Goal: Task Accomplishment & Management: Use online tool/utility

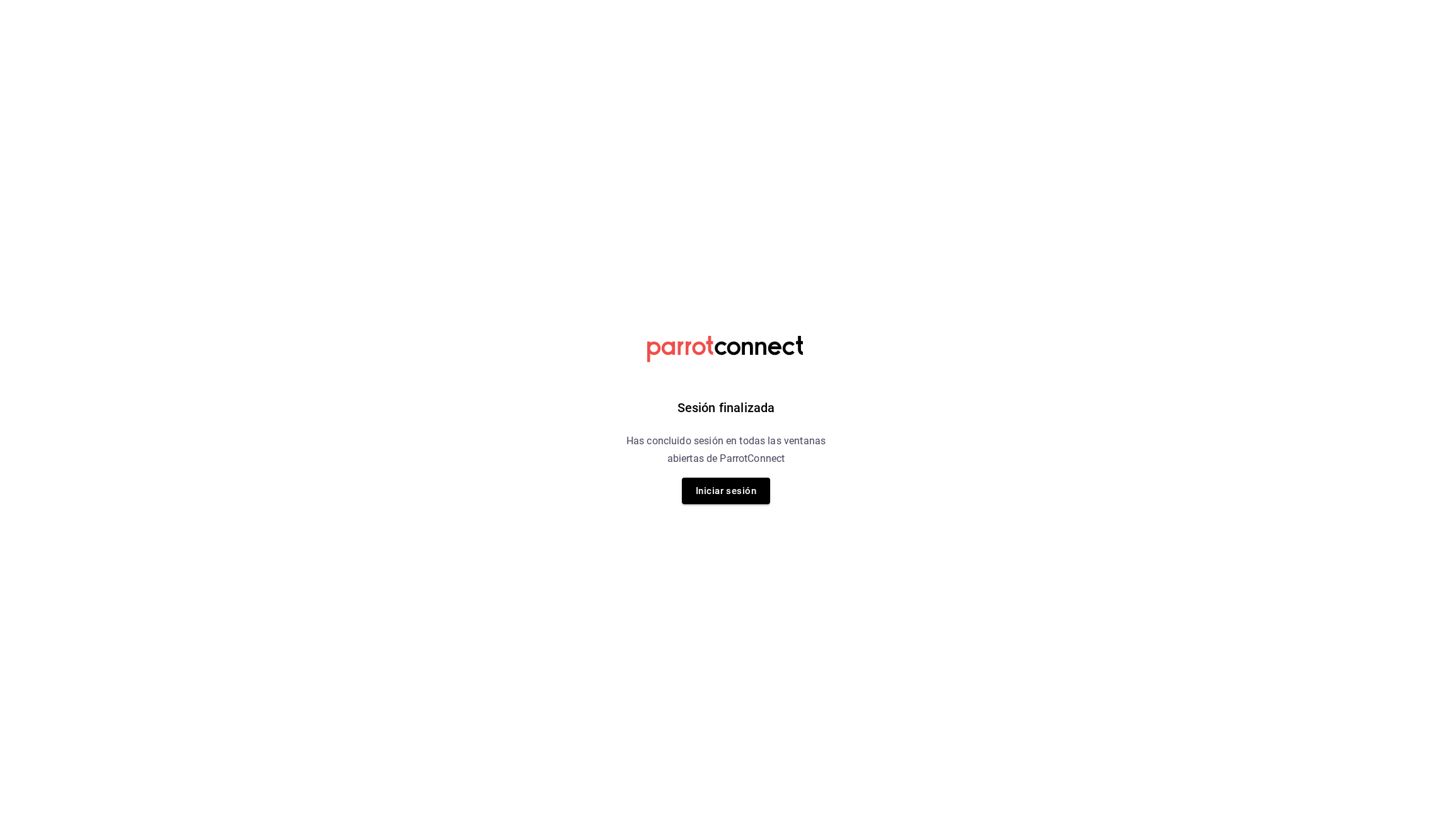
click at [724, 481] on button "Iniciar sesión" at bounding box center [726, 491] width 89 height 26
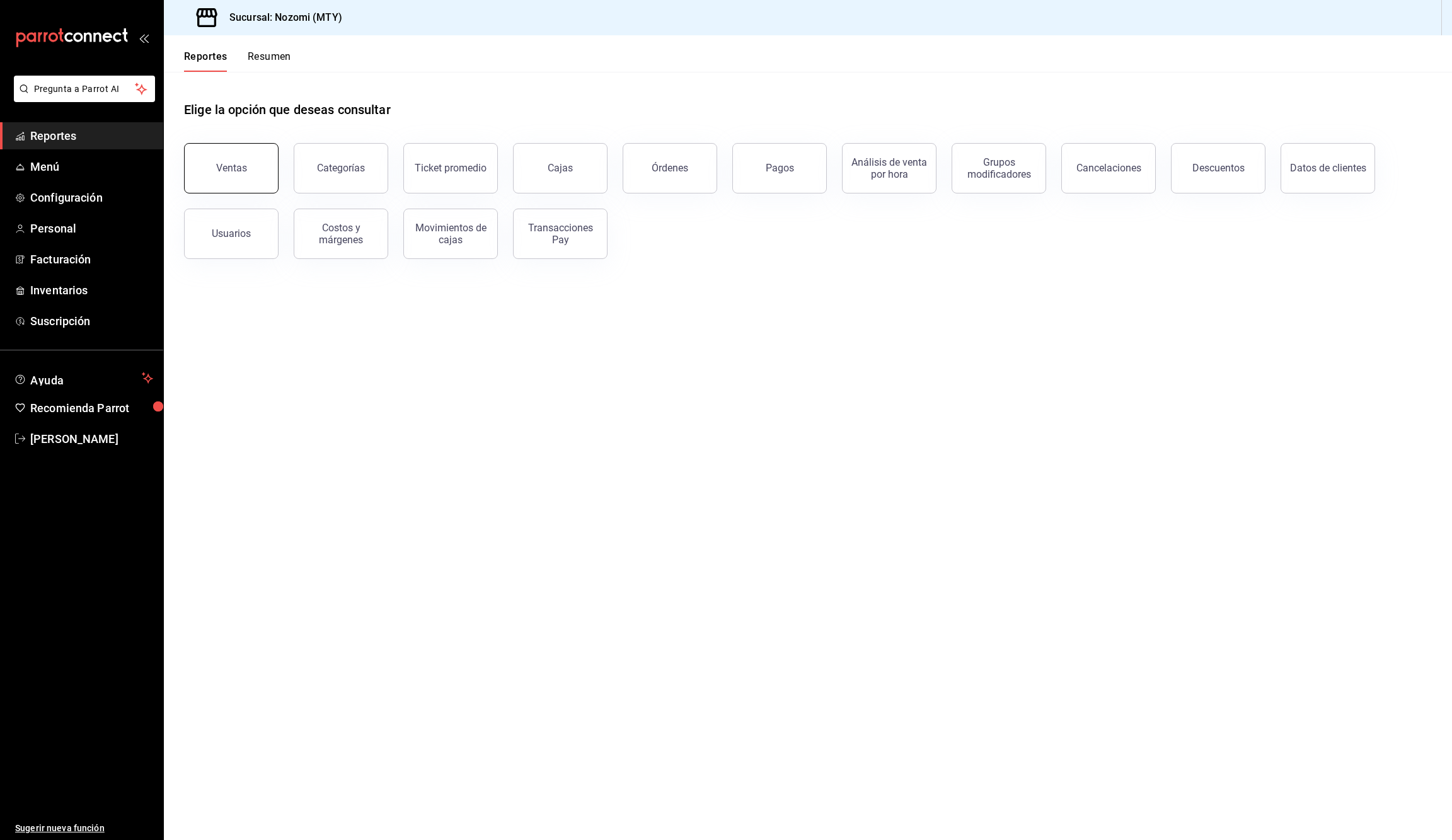
click at [241, 147] on button "Ventas" at bounding box center [232, 168] width 95 height 50
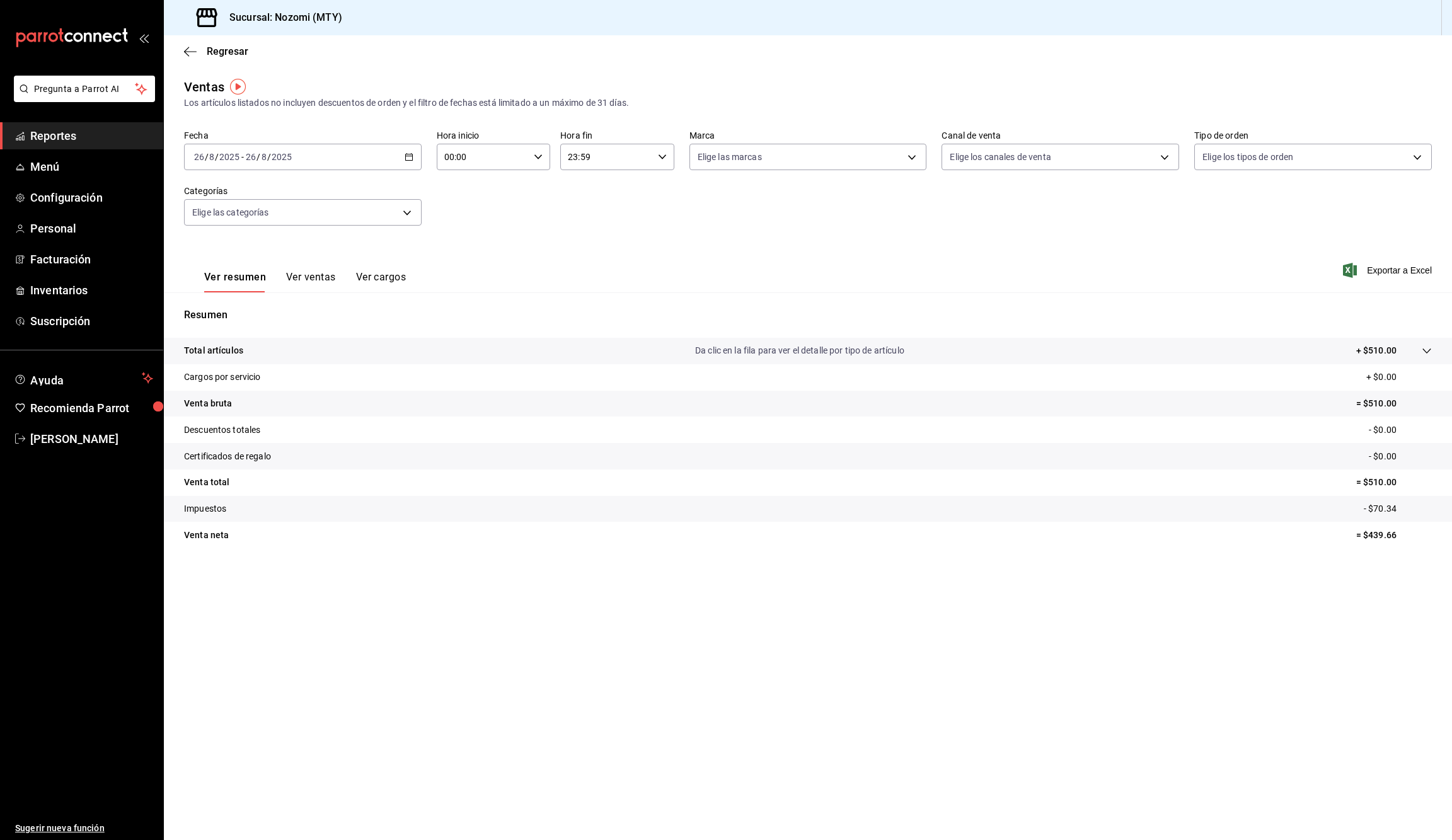
click at [407, 157] on icon "button" at bounding box center [409, 157] width 9 height 9
click at [253, 302] on span "Rango de fechas" at bounding box center [243, 308] width 97 height 13
click at [462, 294] on abbr "17" at bounding box center [463, 296] width 8 height 9
click at [310, 265] on div "Ver resumen Ver ventas Ver cargos" at bounding box center [295, 274] width 222 height 37
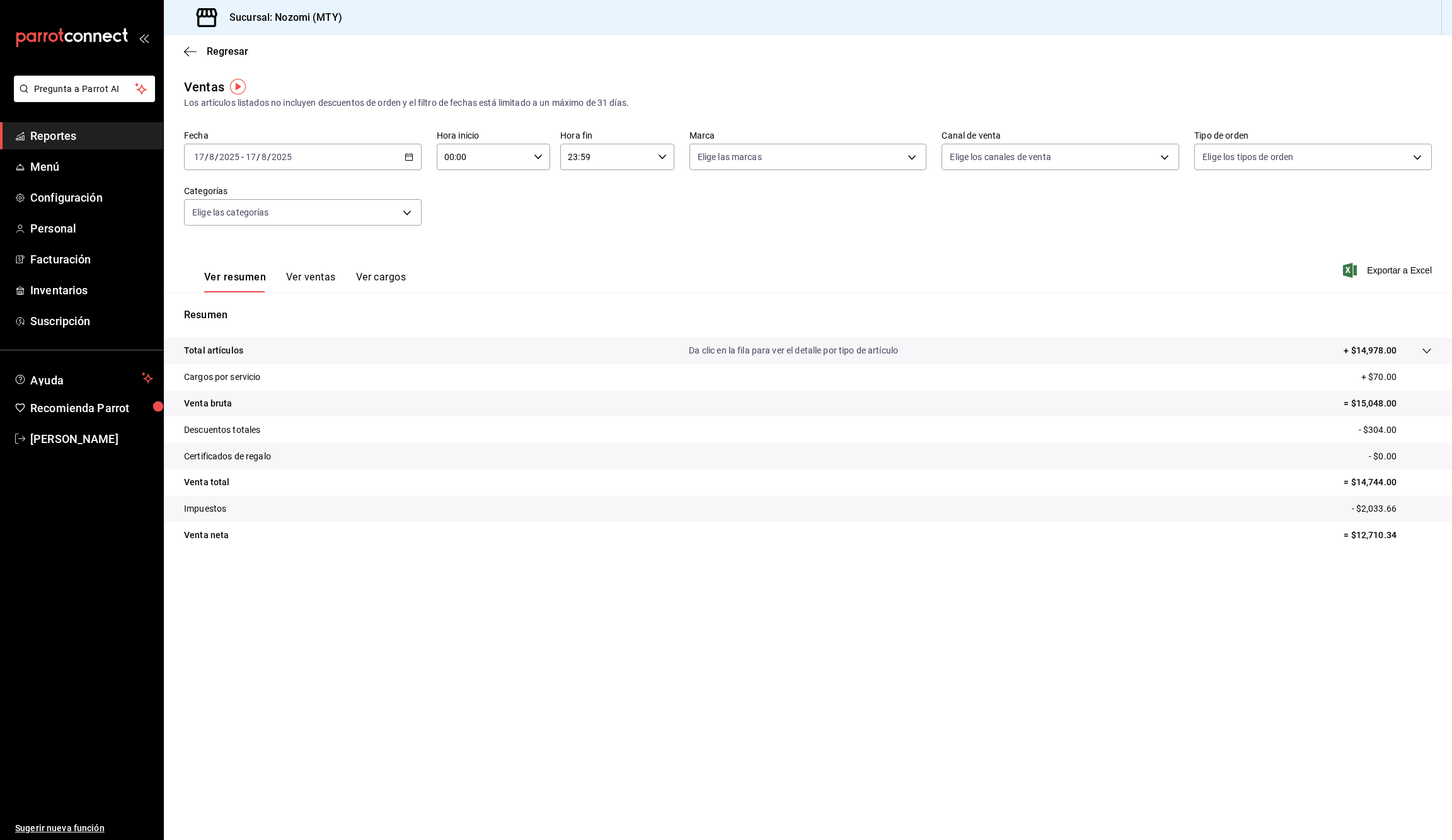
click at [316, 271] on button "Ver ventas" at bounding box center [311, 282] width 50 height 21
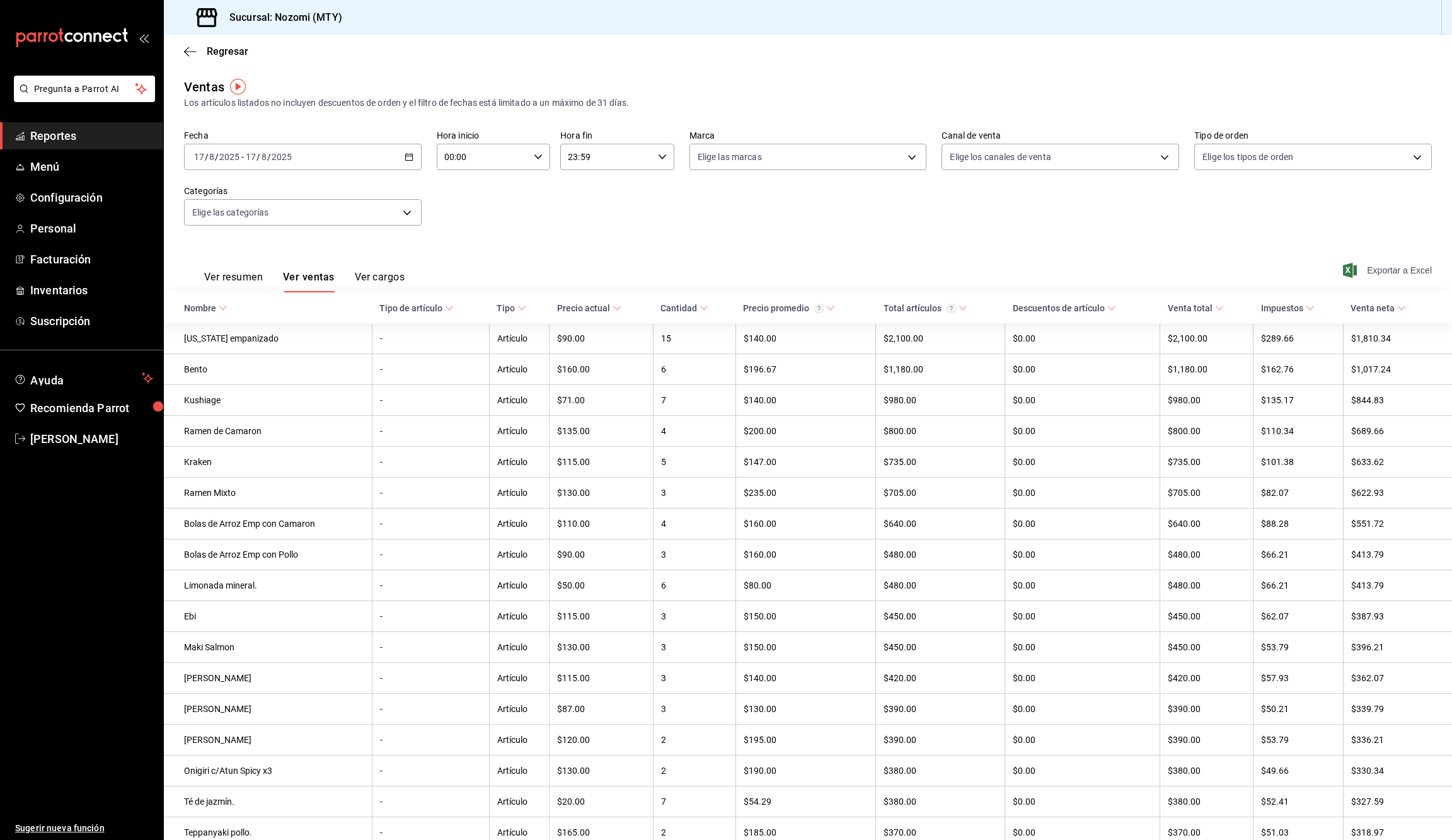
click at [1405, 276] on span "Exportar a Excel" at bounding box center [1389, 269] width 86 height 15
click at [407, 156] on icon "button" at bounding box center [409, 157] width 9 height 9
click at [447, 289] on button "16" at bounding box center [441, 296] width 22 height 23
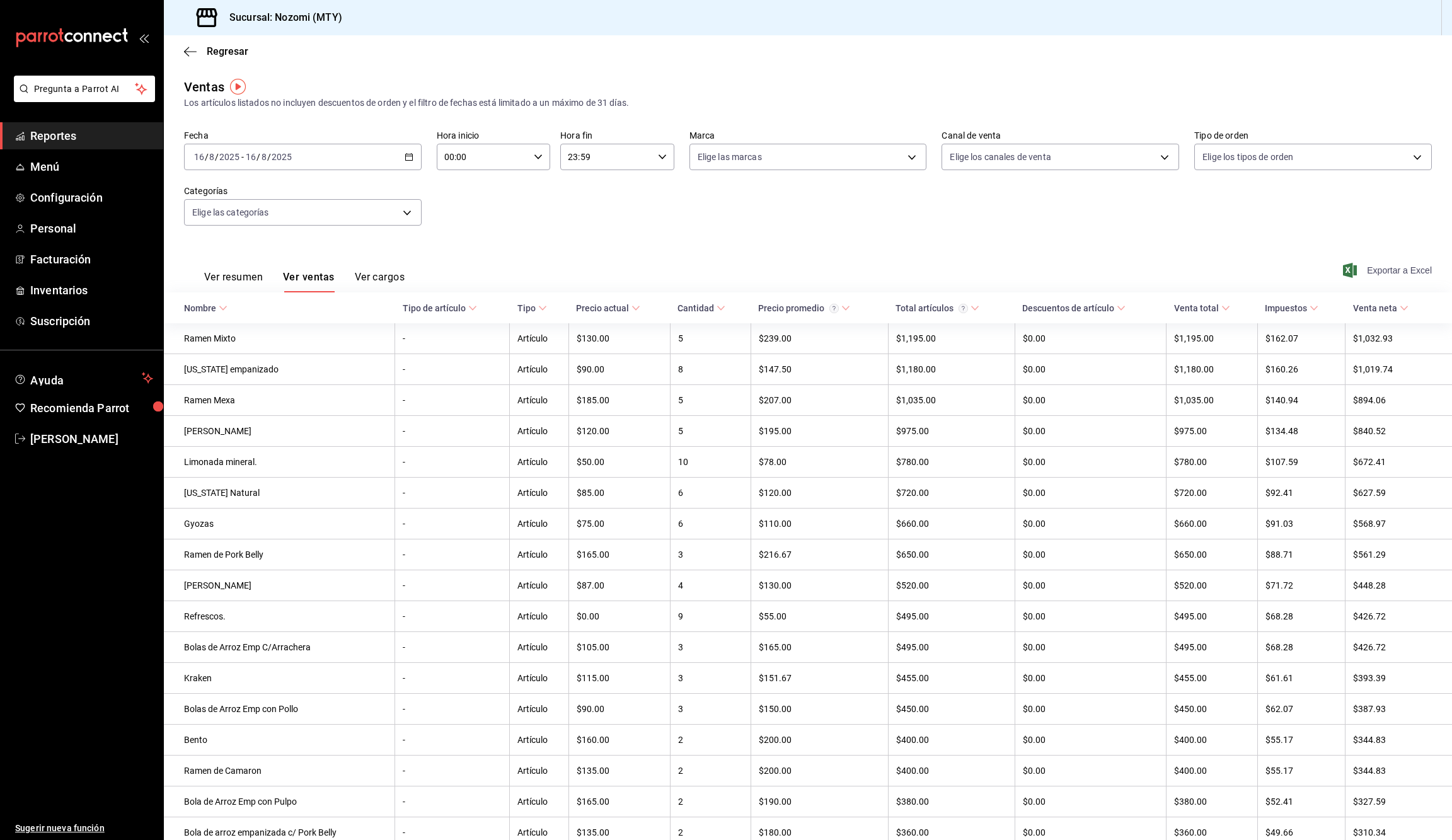
click at [1383, 267] on span "Exportar a Excel" at bounding box center [1389, 269] width 86 height 15
click at [409, 162] on div "[DATE] [DATE] - [DATE] [DATE]" at bounding box center [303, 157] width 238 height 26
click at [419, 298] on abbr "15" at bounding box center [418, 296] width 8 height 9
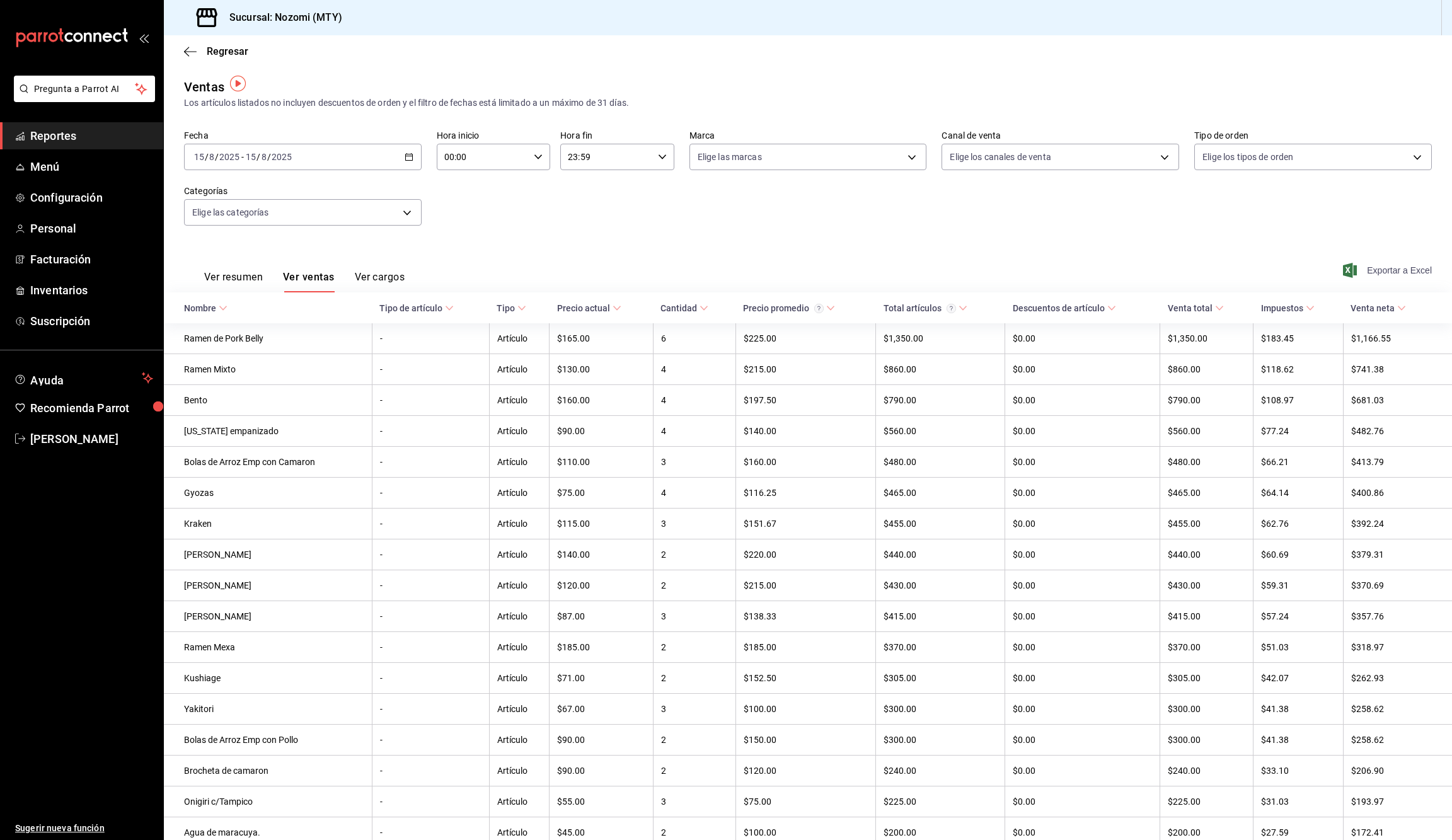
scroll to position [4, 0]
click at [1360, 253] on div "Ver resumen Ver ventas Ver cargos Exportar a Excel" at bounding box center [808, 263] width 1288 height 52
click at [1359, 261] on span "Exportar a Excel" at bounding box center [1389, 267] width 86 height 15
click at [406, 155] on \(Stroke\) "button" at bounding box center [409, 154] width 8 height 7
click at [397, 291] on abbr "14" at bounding box center [396, 293] width 8 height 9
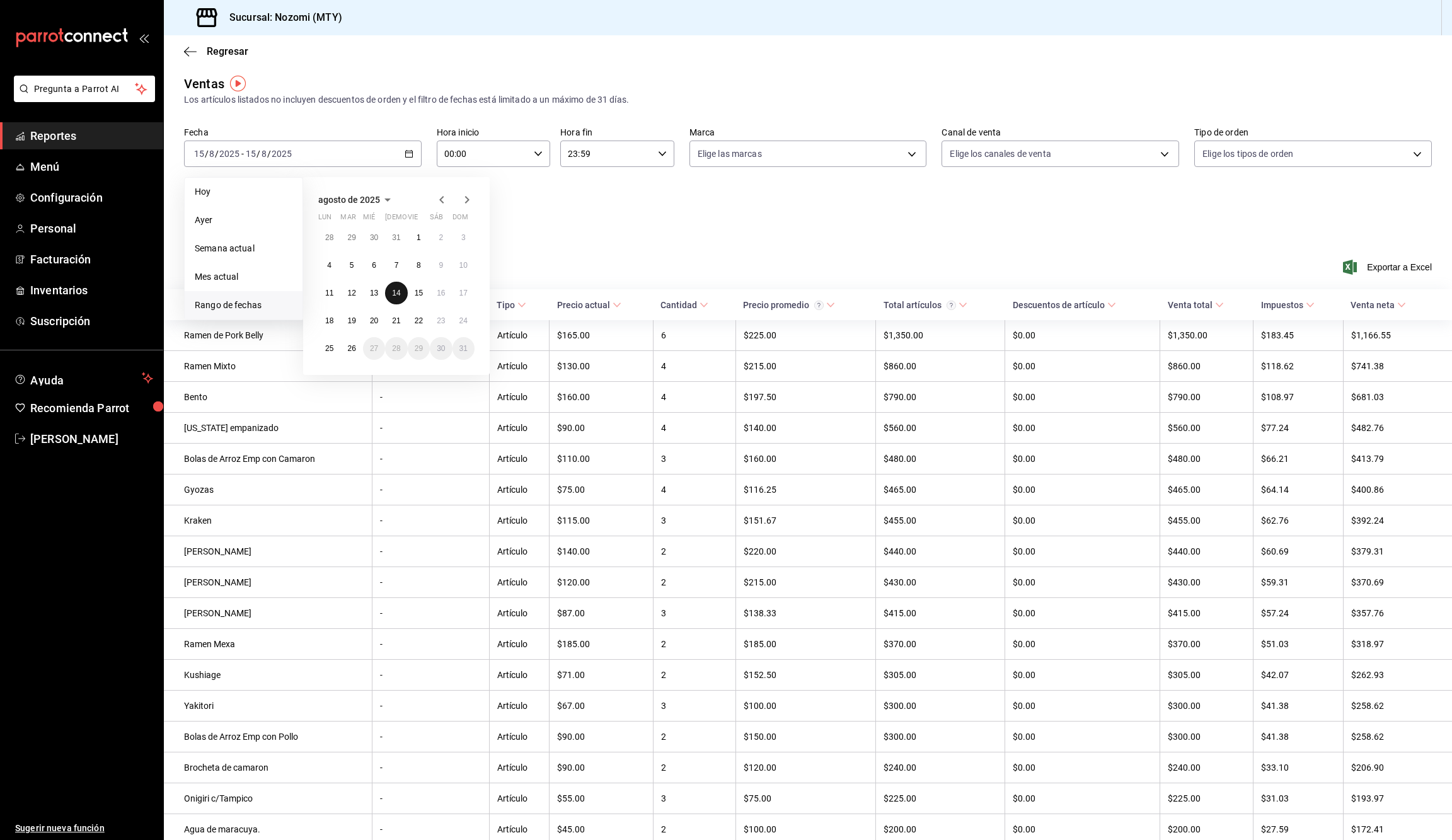
click at [397, 291] on abbr "14" at bounding box center [396, 293] width 8 height 9
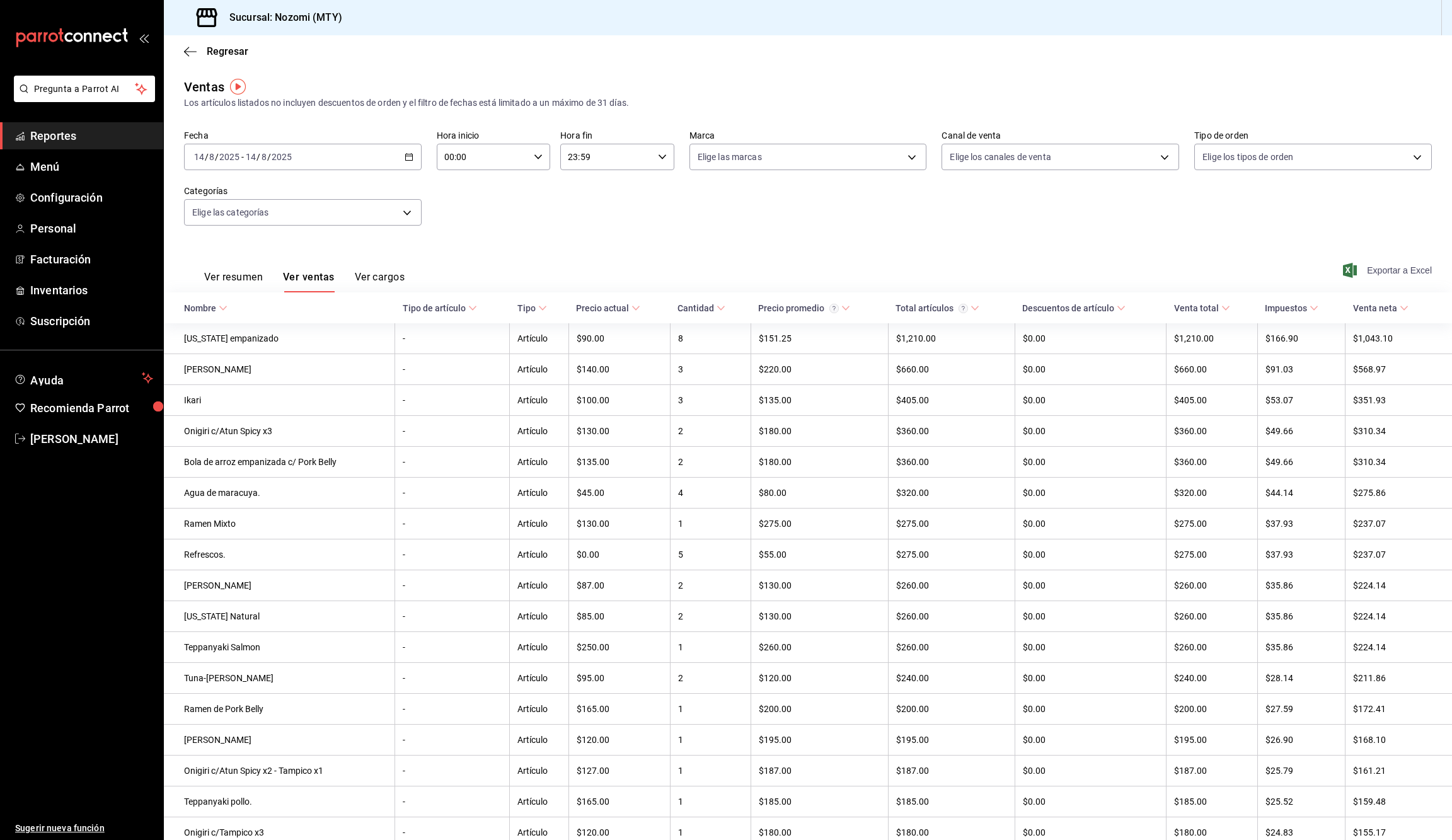
click at [1347, 274] on icon "button" at bounding box center [1350, 269] width 14 height 15
click at [387, 160] on div "[DATE] [DATE] - [DATE] [DATE]" at bounding box center [303, 157] width 238 height 26
click at [376, 294] on abbr "13" at bounding box center [373, 296] width 8 height 9
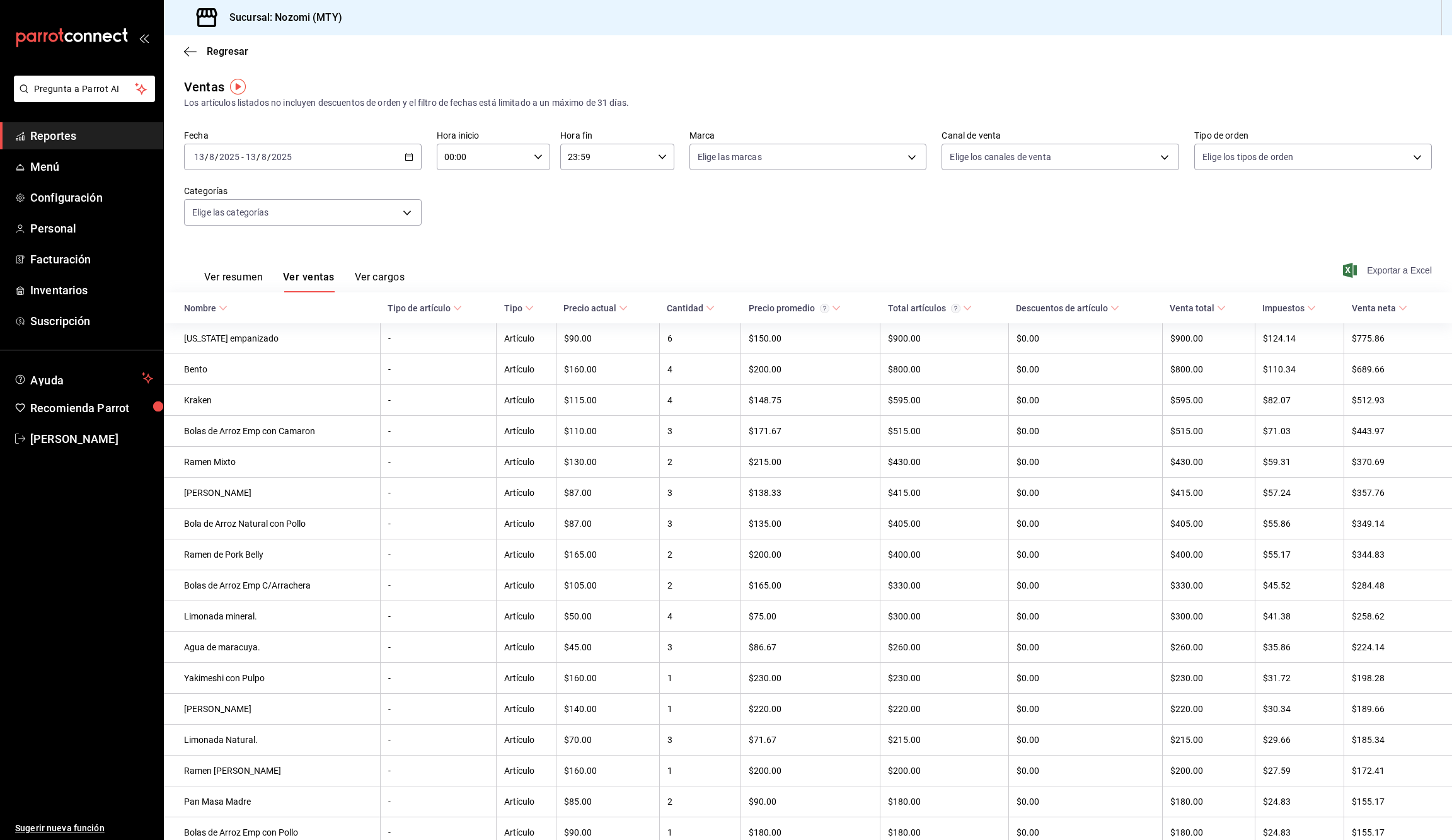
click at [1362, 276] on span "Exportar a Excel" at bounding box center [1389, 269] width 86 height 15
click at [414, 157] on div "[DATE] [DATE] - [DATE] [DATE]" at bounding box center [303, 157] width 238 height 26
click at [358, 291] on button "12" at bounding box center [351, 296] width 22 height 23
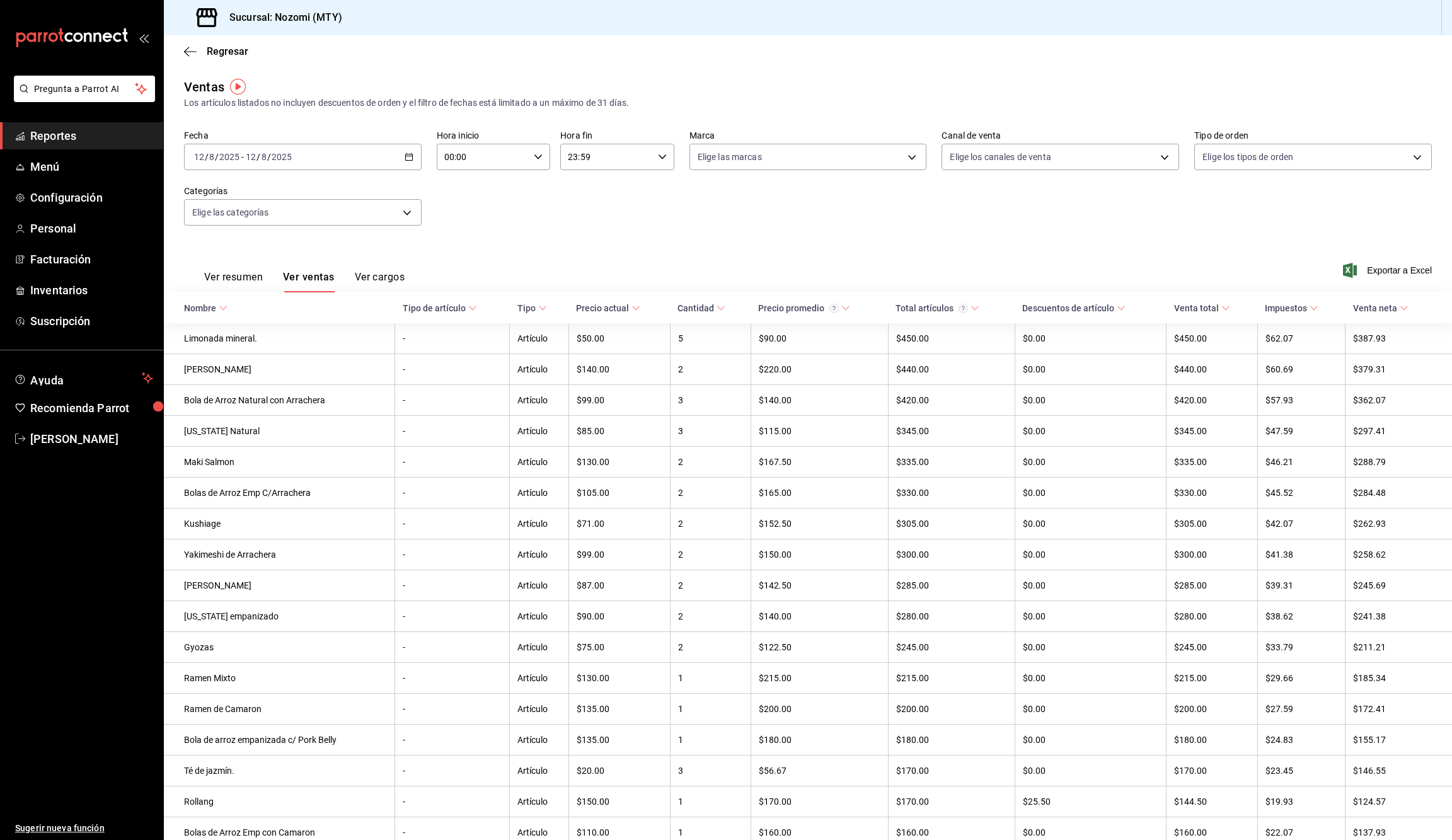
click at [1349, 262] on icon "button" at bounding box center [1350, 269] width 14 height 15
click at [394, 156] on div "[DATE] [DATE] - [DATE] [DATE]" at bounding box center [303, 157] width 238 height 26
click at [464, 273] on button "10" at bounding box center [463, 269] width 22 height 23
click at [1373, 263] on span "Exportar a Excel" at bounding box center [1389, 269] width 86 height 15
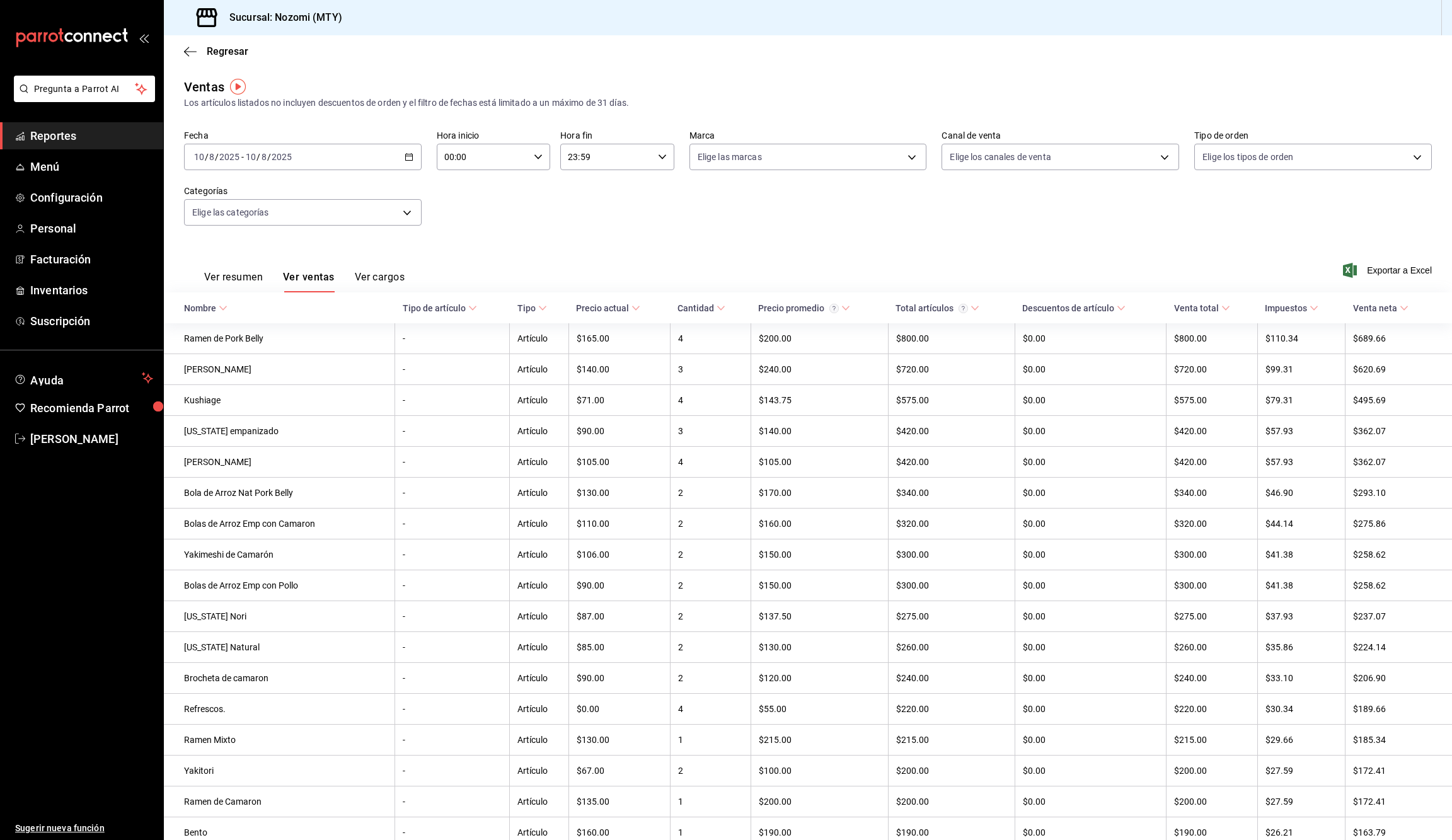
click at [417, 154] on div "[DATE] [DATE] - [DATE] [DATE]" at bounding box center [303, 157] width 238 height 26
click at [442, 267] on abbr "9" at bounding box center [441, 269] width 4 height 9
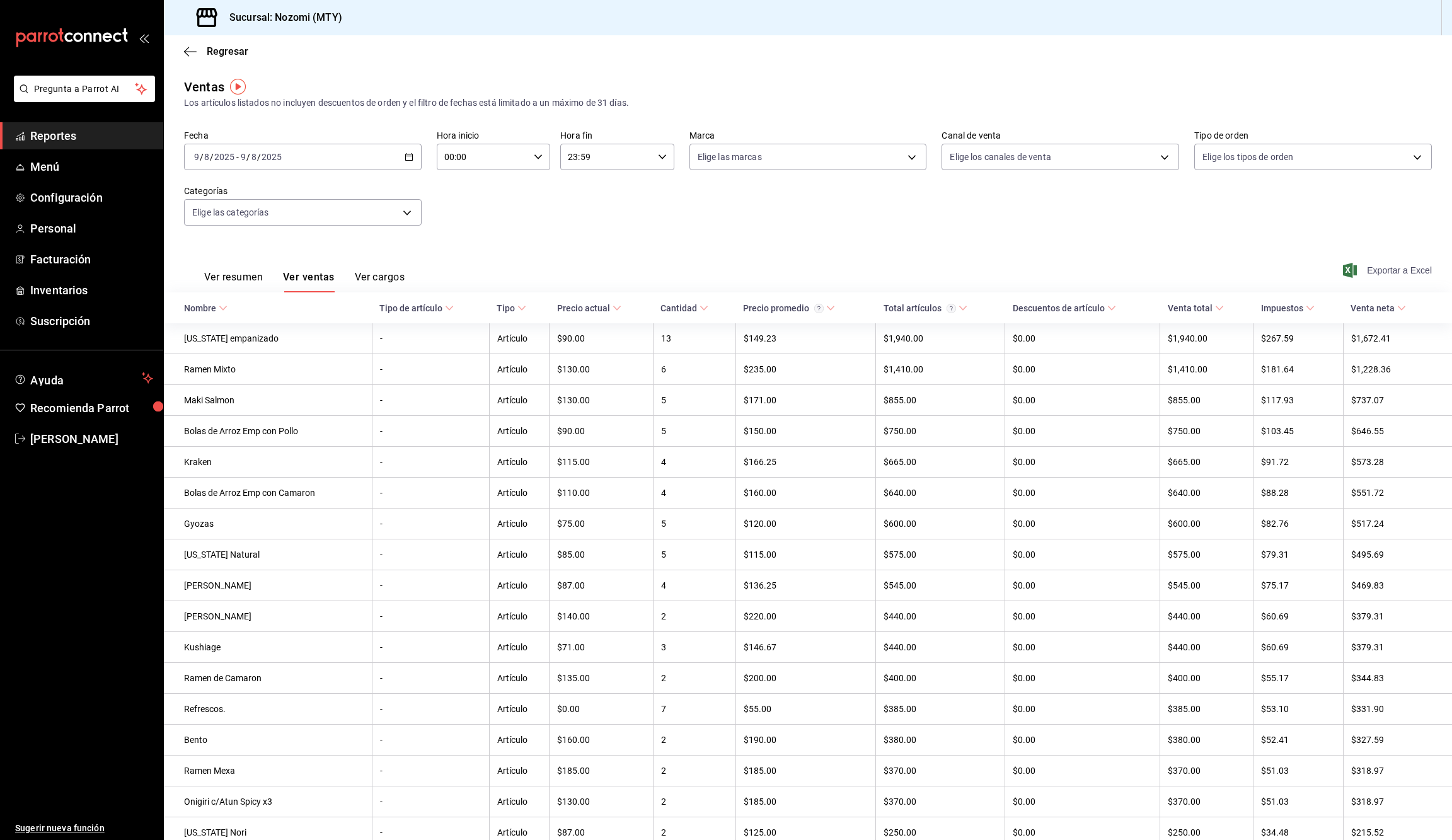
click at [1362, 272] on span "Exportar a Excel" at bounding box center [1389, 269] width 86 height 15
click at [314, 148] on div "[DATE] [DATE] - [DATE] [DATE]" at bounding box center [303, 157] width 238 height 26
click at [420, 264] on abbr "8" at bounding box center [419, 269] width 4 height 9
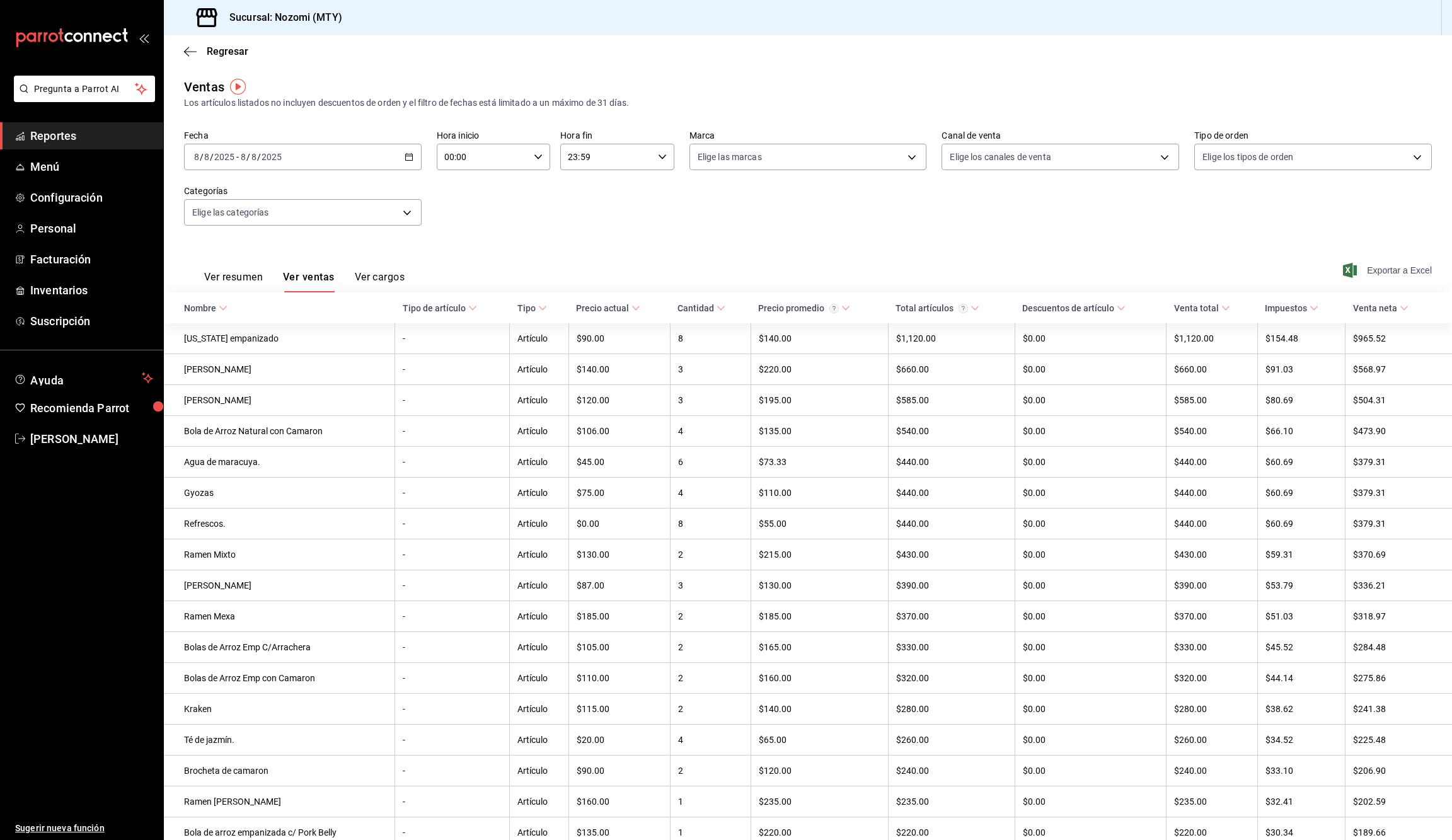
click at [1360, 266] on span "Exportar a Excel" at bounding box center [1389, 269] width 86 height 15
click at [388, 150] on div "[DATE] [DATE] - [DATE] [DATE]" at bounding box center [303, 157] width 238 height 26
click at [392, 265] on button "7" at bounding box center [396, 269] width 22 height 23
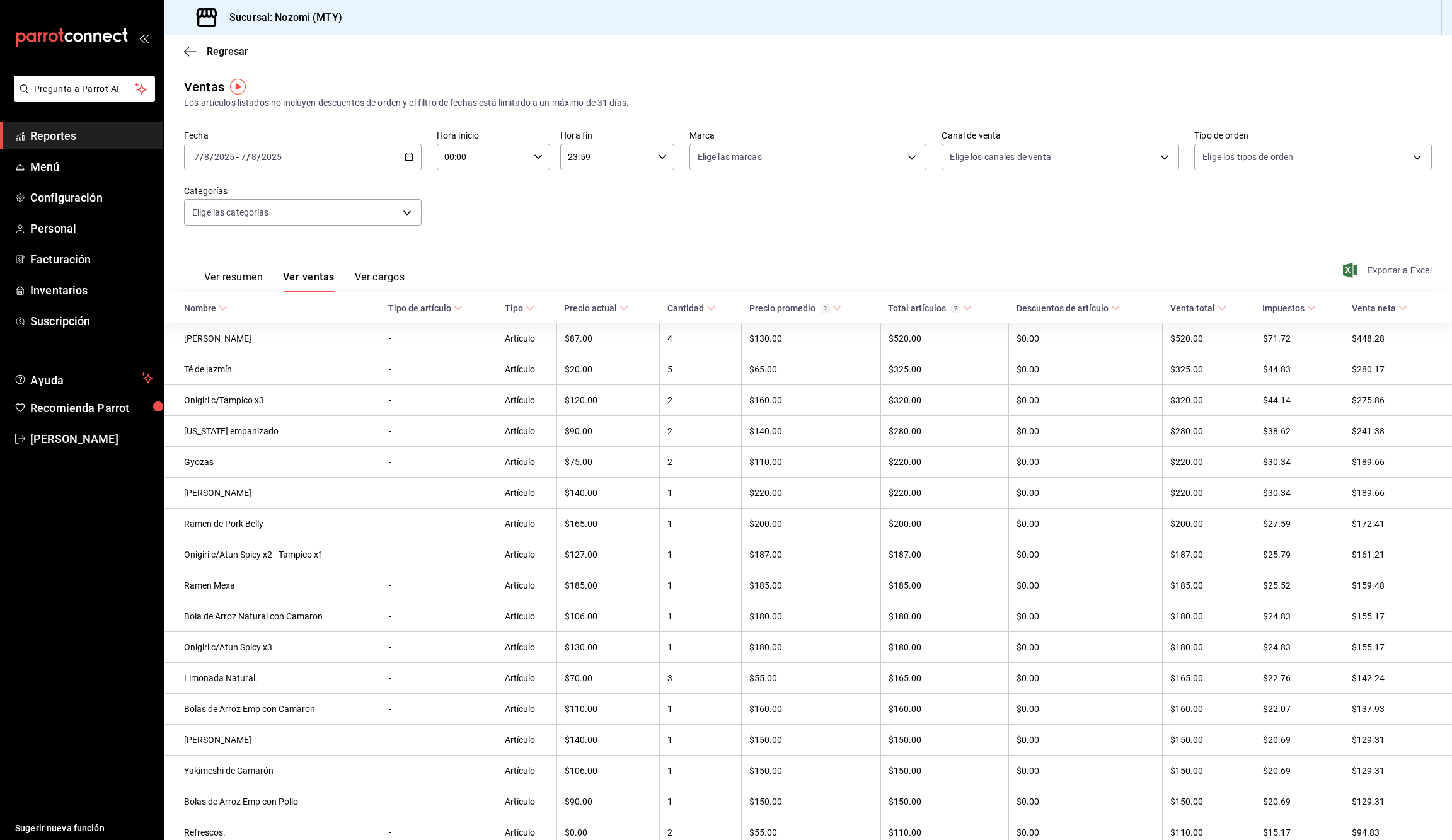
click at [1364, 267] on span "Exportar a Excel" at bounding box center [1389, 269] width 86 height 15
click at [399, 154] on div "[DATE] [DATE] - [DATE] [DATE]" at bounding box center [303, 157] width 238 height 26
click at [367, 265] on button "6" at bounding box center [374, 269] width 22 height 23
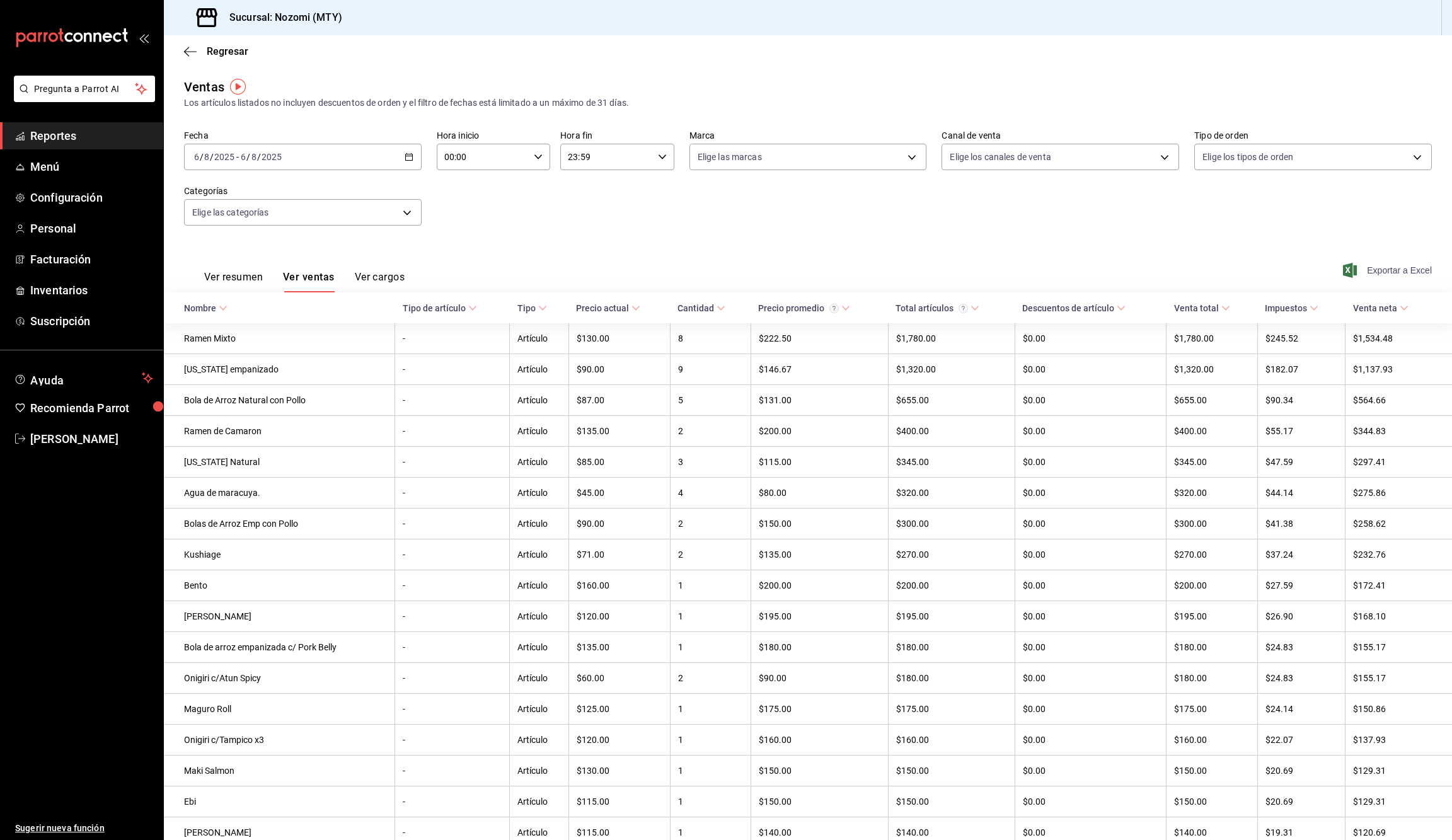
click at [1371, 266] on span "Exportar a Excel" at bounding box center [1389, 269] width 86 height 15
click at [338, 154] on div "[DATE] [DATE] - [DATE] [DATE]" at bounding box center [303, 157] width 238 height 26
click at [348, 268] on button "5" at bounding box center [351, 269] width 22 height 23
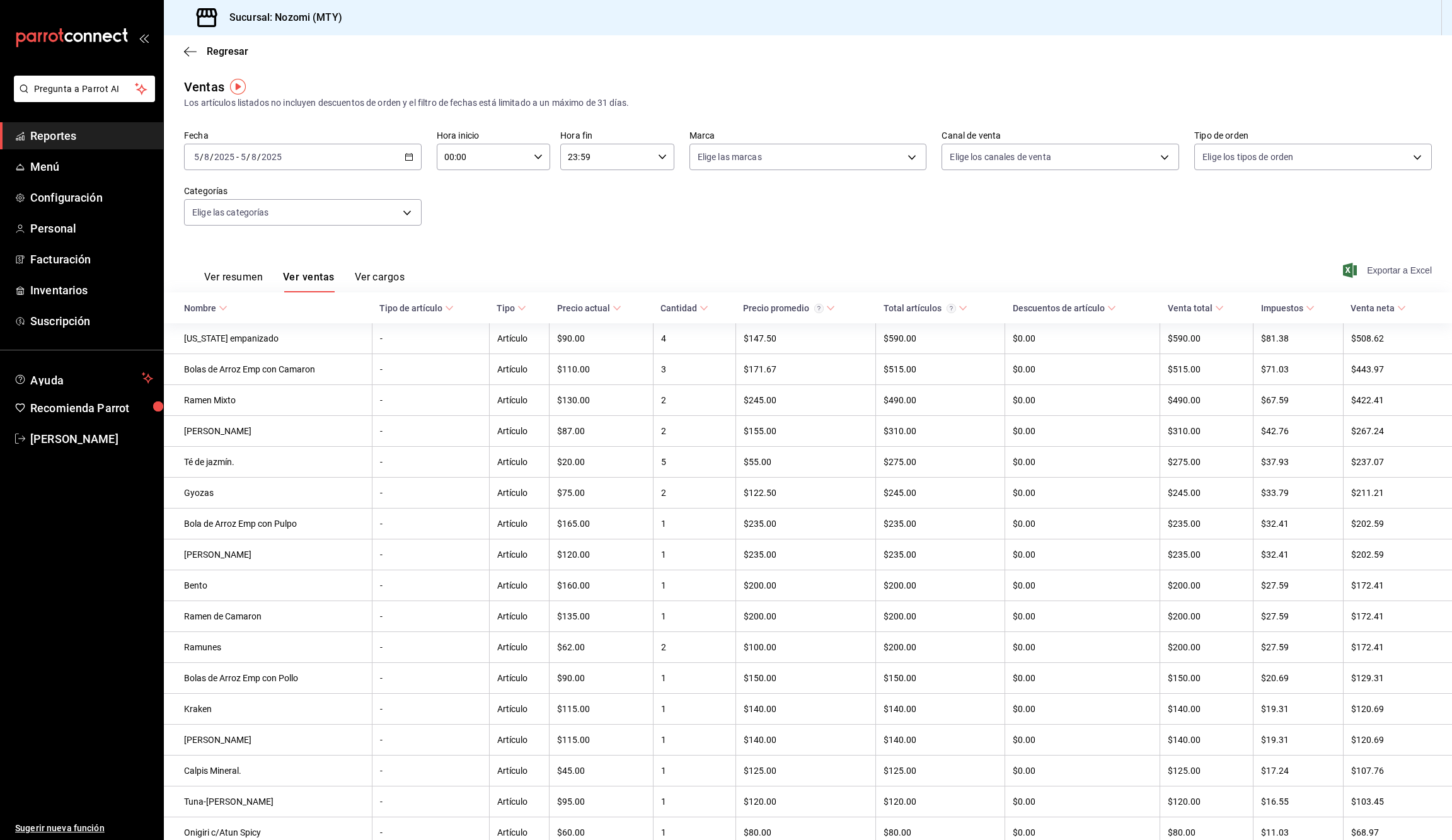
click at [1391, 265] on span "Exportar a Excel" at bounding box center [1389, 269] width 86 height 15
click at [406, 172] on div "Fecha [DATE] [DATE] - [DATE] [DATE] Hora inicio 00:00 Hora inicio Hora fin 23:5…" at bounding box center [808, 185] width 1247 height 111
click at [412, 153] on icon "button" at bounding box center [409, 157] width 9 height 9
click at [469, 238] on button "3" at bounding box center [463, 241] width 22 height 23
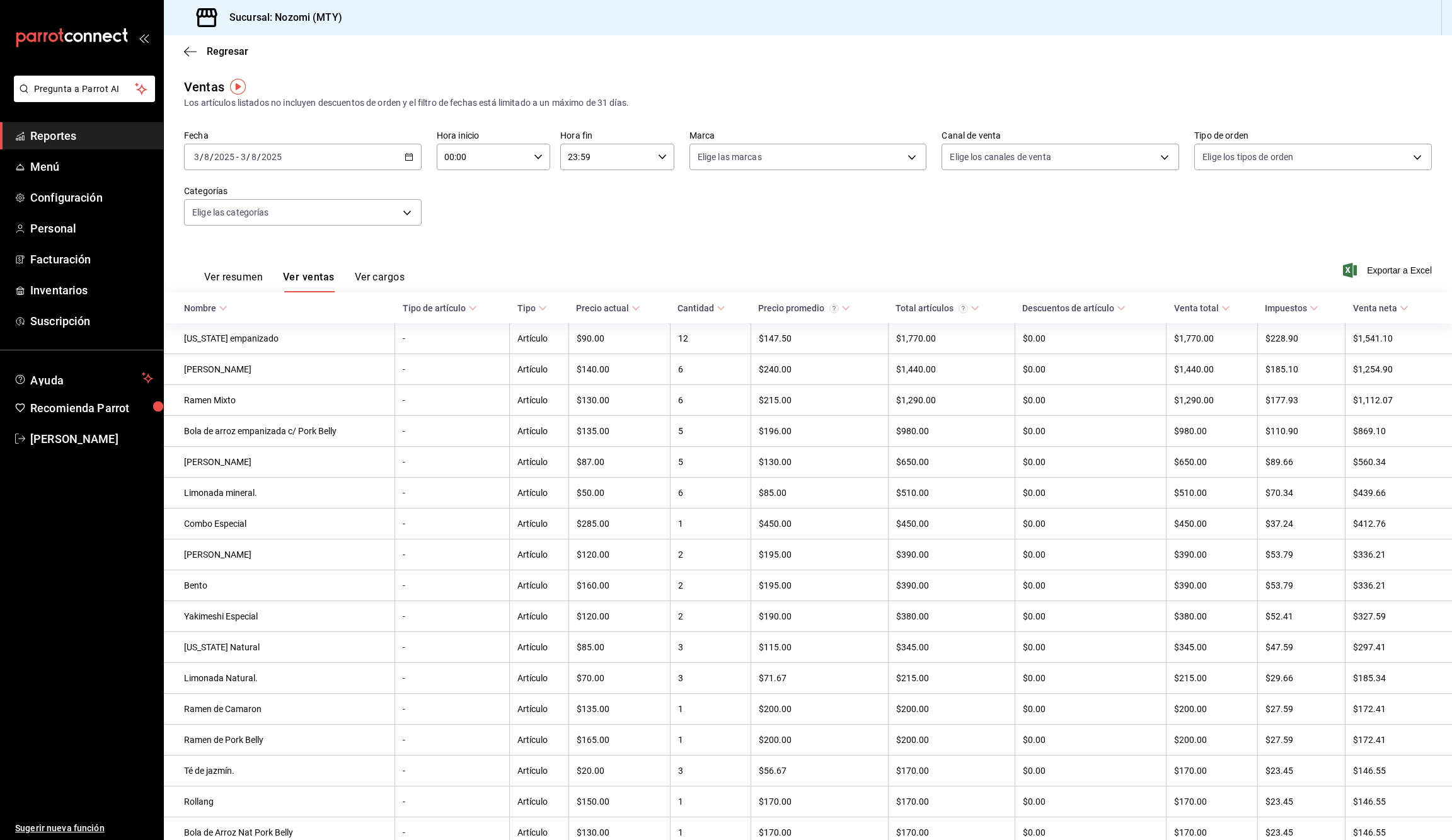
click at [1399, 262] on span "Exportar a Excel" at bounding box center [1389, 269] width 86 height 15
click at [392, 154] on div "[DATE] [DATE] - [DATE] [DATE]" at bounding box center [303, 157] width 238 height 26
click at [435, 235] on button "2" at bounding box center [441, 241] width 22 height 23
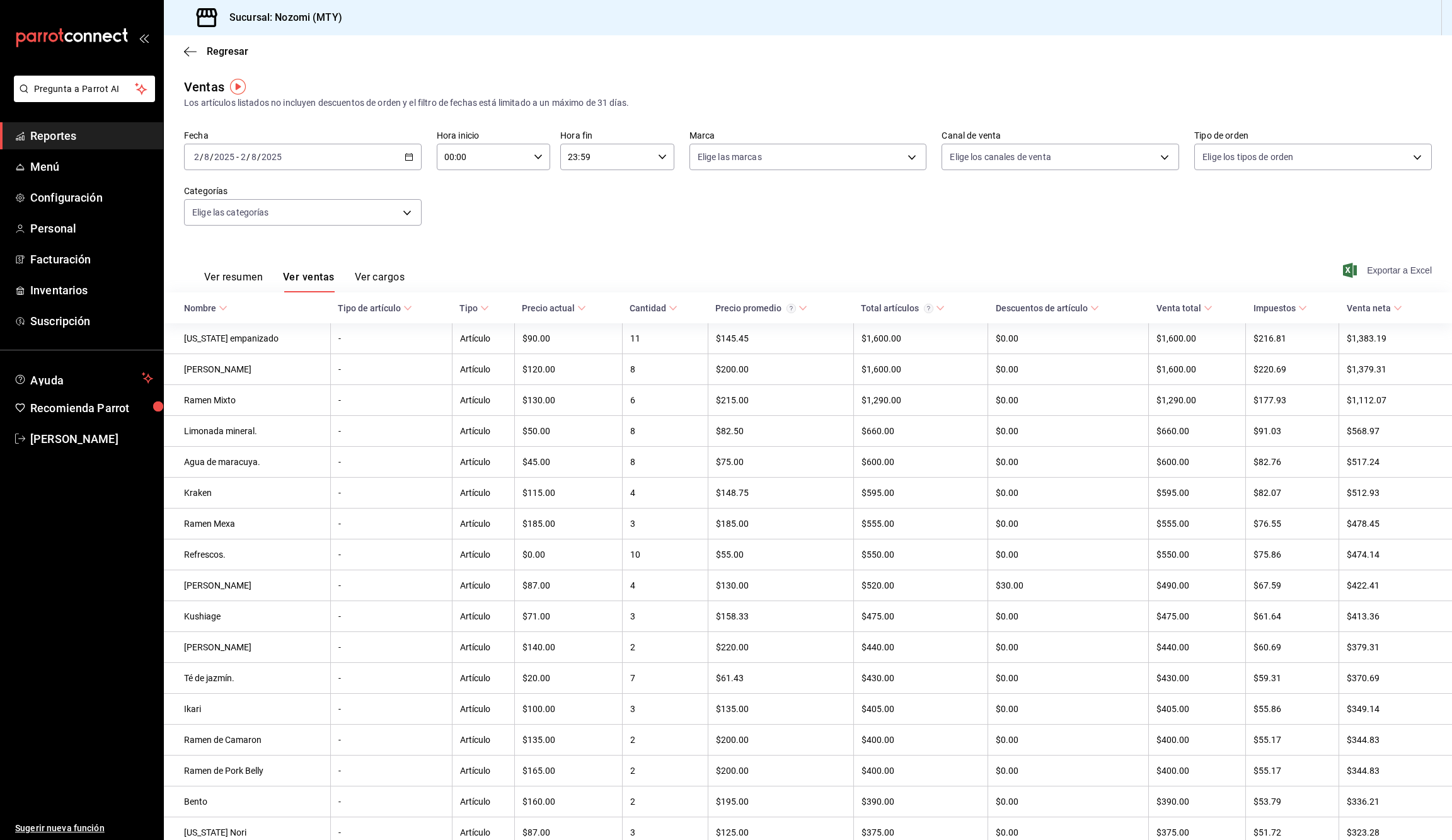
click at [1393, 267] on span "Exportar a Excel" at bounding box center [1389, 269] width 86 height 15
click at [410, 160] on div "[DATE] [DATE] - [DATE] [DATE]" at bounding box center [303, 157] width 238 height 26
click at [414, 230] on button "1" at bounding box center [418, 241] width 22 height 23
click at [427, 241] on button "1" at bounding box center [418, 241] width 22 height 23
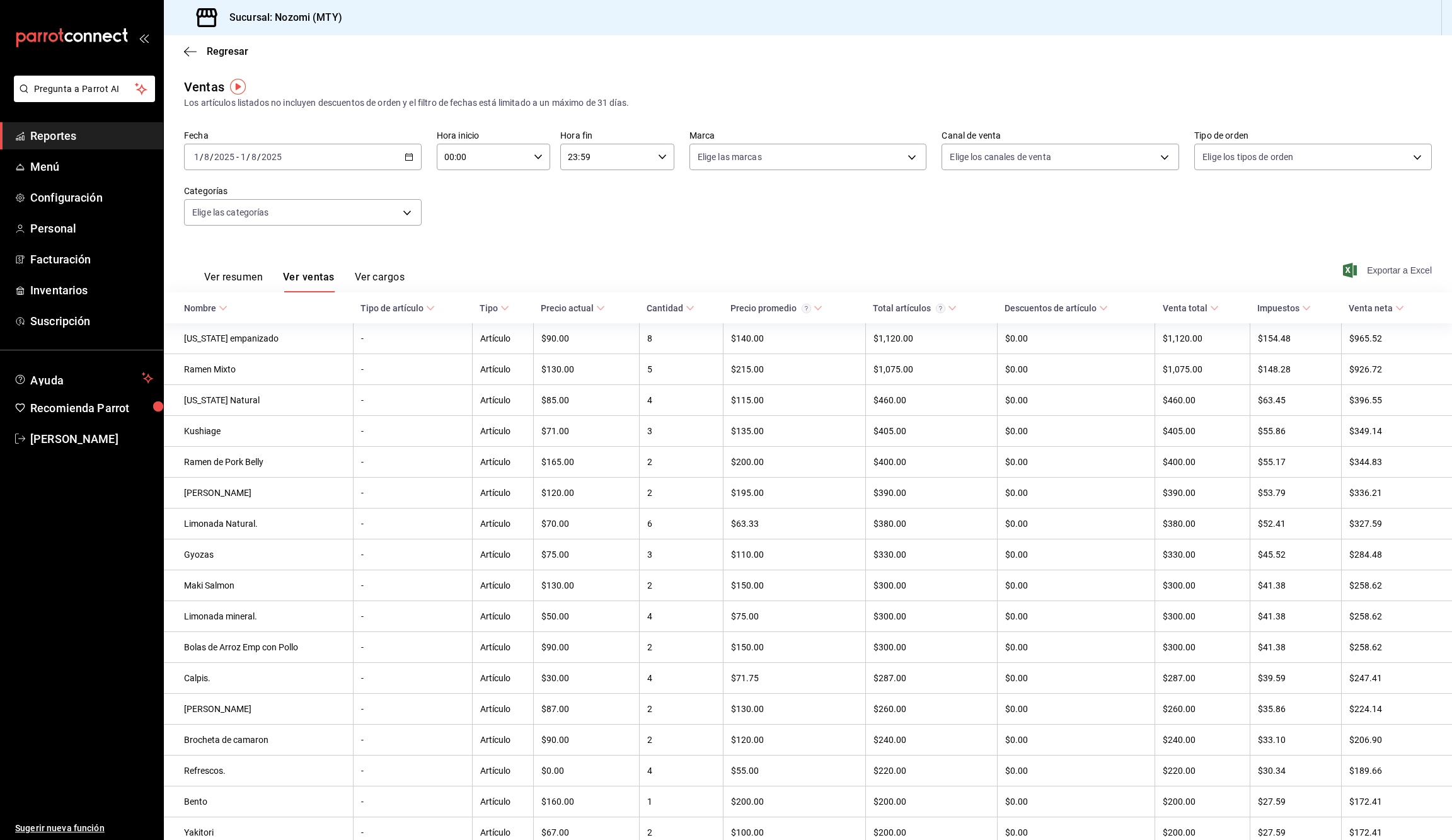
click at [1384, 262] on span "Exportar a Excel" at bounding box center [1389, 269] width 86 height 15
click at [46, 809] on ul "Sugerir nueva función" at bounding box center [82, 646] width 163 height 388
